Goal: Navigation & Orientation: Find specific page/section

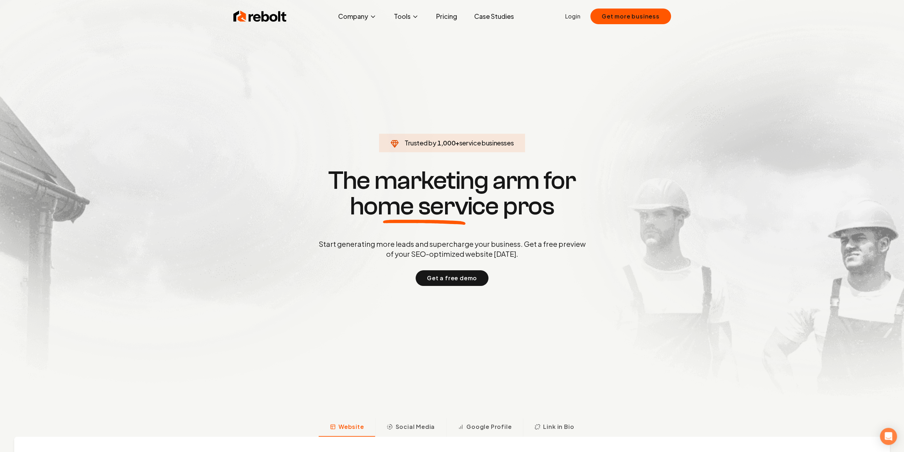
click at [512, 143] on span "Trusted by 1,000 + service businesses" at bounding box center [451, 143] width 137 height 10
click at [558, 143] on section "Trusted by 1,000 + service businesses The marketing arm for home service pros S…" at bounding box center [452, 226] width 352 height 406
click at [513, 142] on span "Trusted by 1,000 + service businesses" at bounding box center [451, 143] width 137 height 10
click at [512, 142] on span "service businesses" at bounding box center [486, 143] width 55 height 8
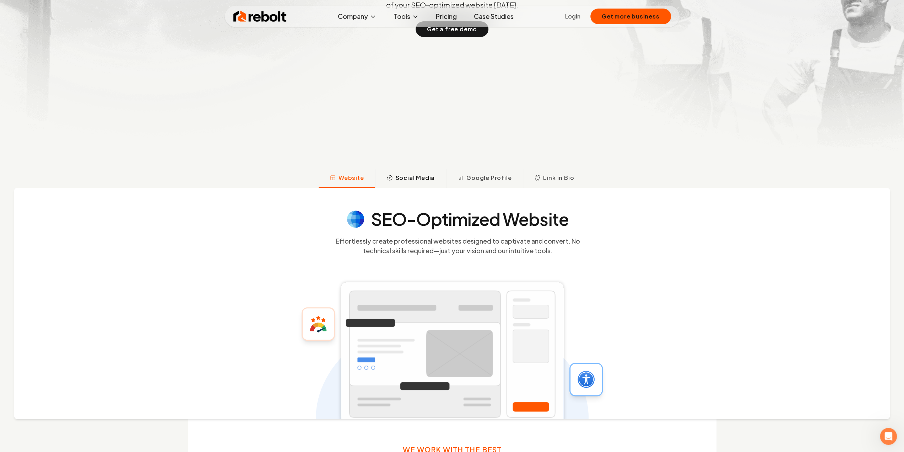
click at [406, 182] on span "Social Media" at bounding box center [414, 177] width 39 height 9
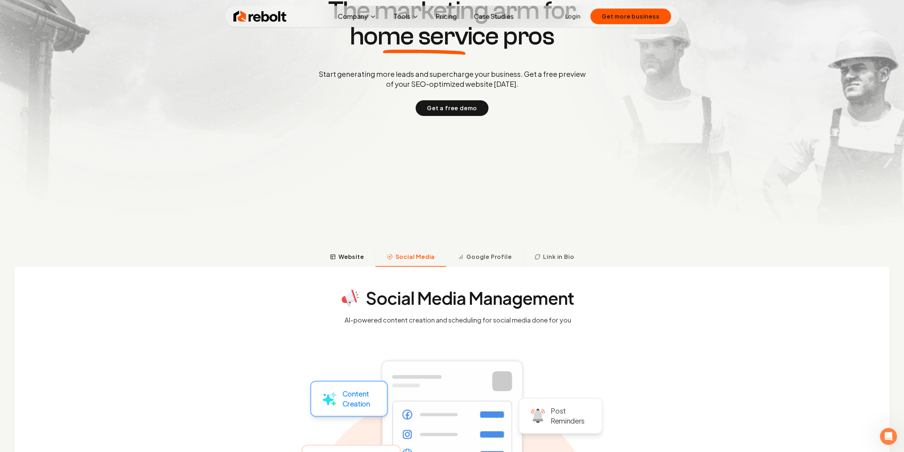
click at [345, 251] on button "Website" at bounding box center [347, 257] width 57 height 18
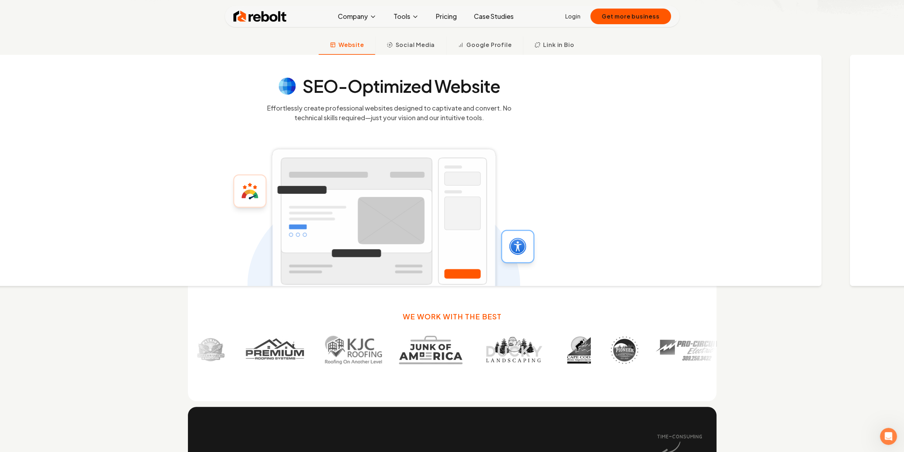
scroll to position [383, 0]
